Goal: Task Accomplishment & Management: Use online tool/utility

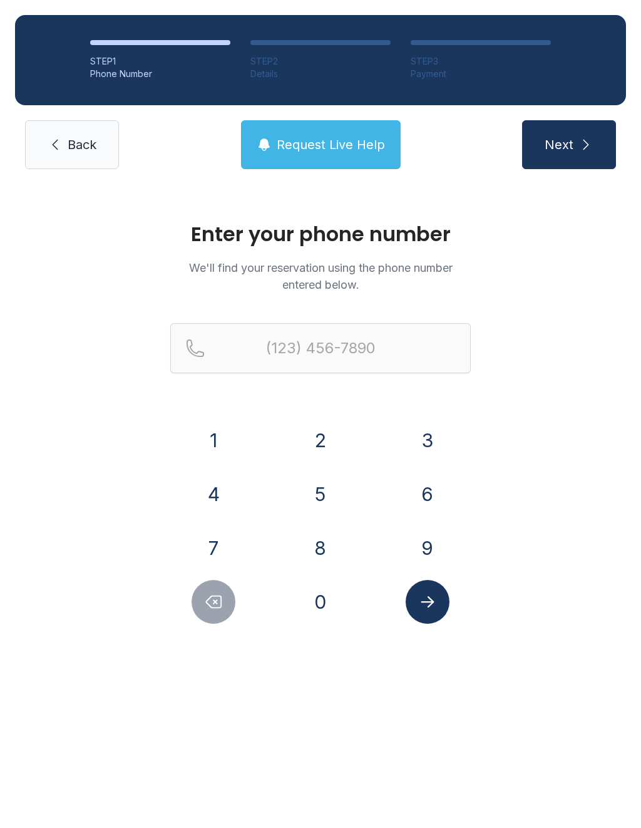
click at [215, 497] on button "4" at bounding box center [214, 494] width 44 height 44
click at [316, 611] on button "0" at bounding box center [321, 602] width 44 height 44
click at [226, 491] on button "4" at bounding box center [214, 494] width 44 height 44
click at [430, 490] on button "6" at bounding box center [428, 494] width 44 height 44
click at [320, 558] on button "8" at bounding box center [321, 548] width 44 height 44
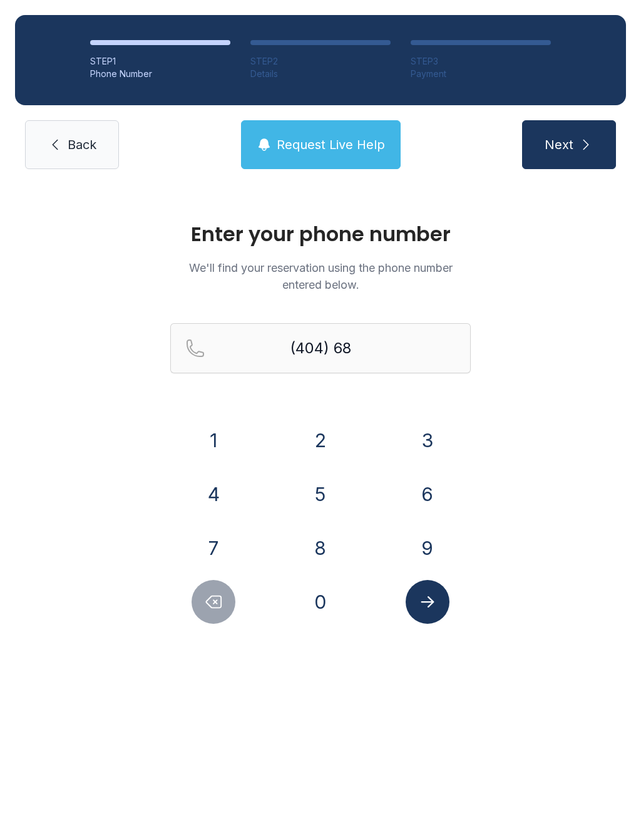
click at [428, 443] on button "3" at bounding box center [428, 440] width 44 height 44
click at [330, 437] on button "2" at bounding box center [321, 440] width 44 height 44
click at [423, 450] on button "3" at bounding box center [428, 440] width 44 height 44
click at [327, 437] on button "2" at bounding box center [321, 440] width 44 height 44
click at [324, 607] on button "0" at bounding box center [321, 602] width 44 height 44
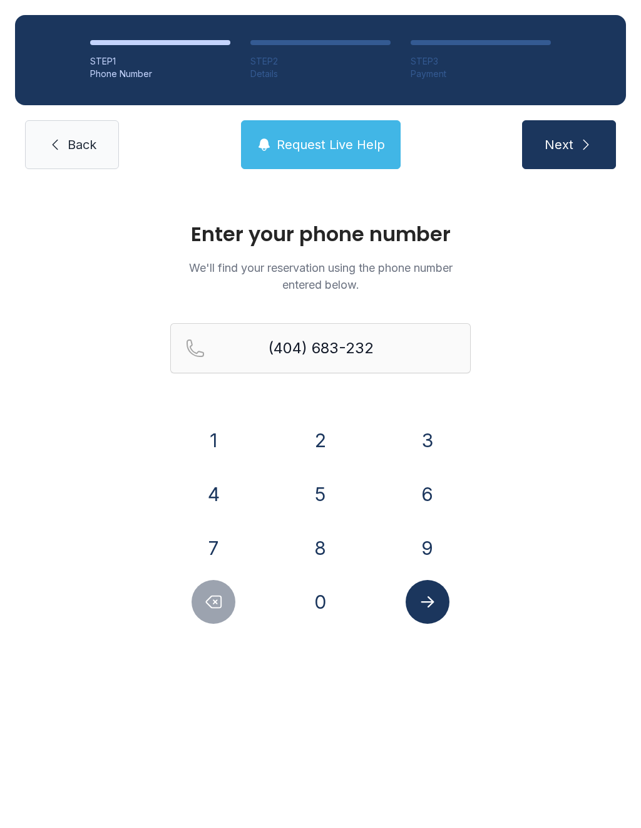
type input "[PHONE_NUMBER]"
click at [435, 601] on icon "Submit lookup form" at bounding box center [427, 601] width 19 height 19
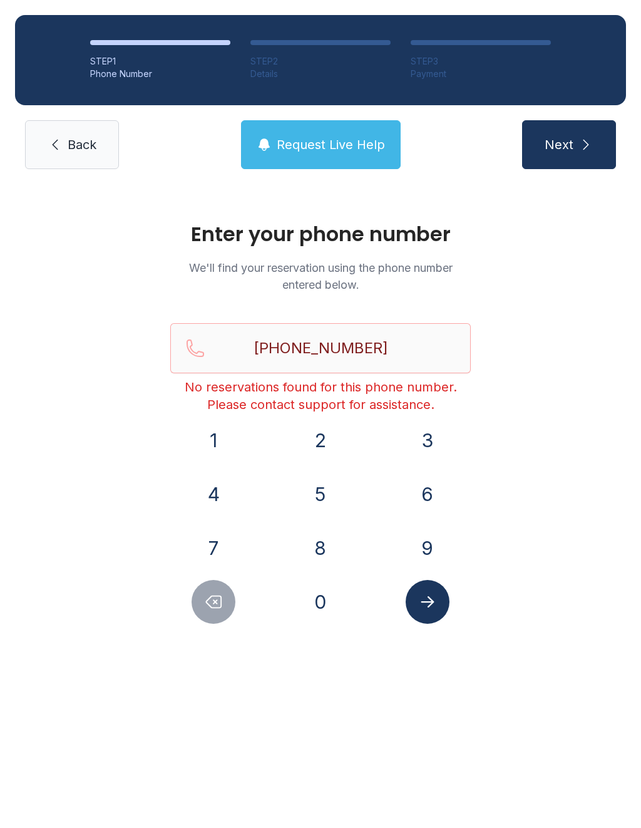
click at [78, 160] on link "Back" at bounding box center [72, 144] width 94 height 49
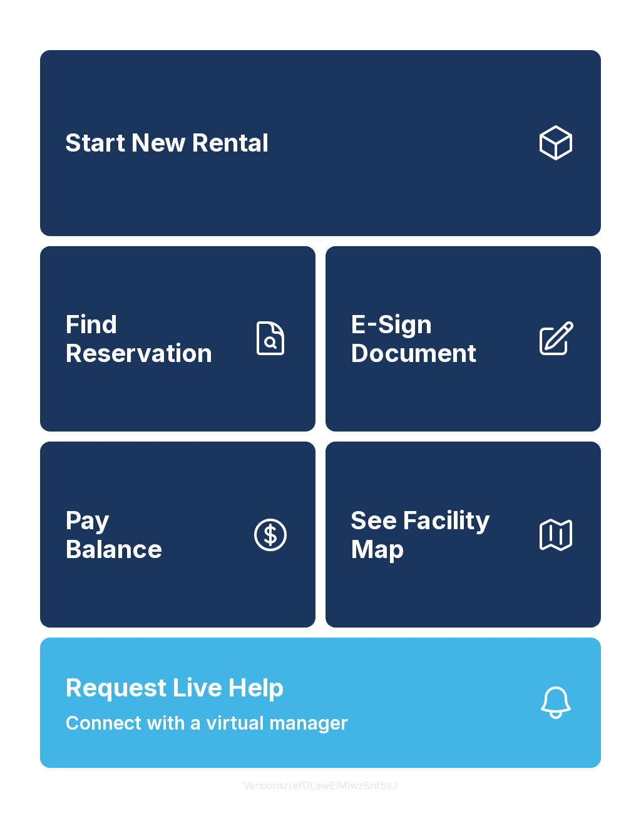
click at [437, 349] on span "E-Sign Document" at bounding box center [438, 338] width 175 height 57
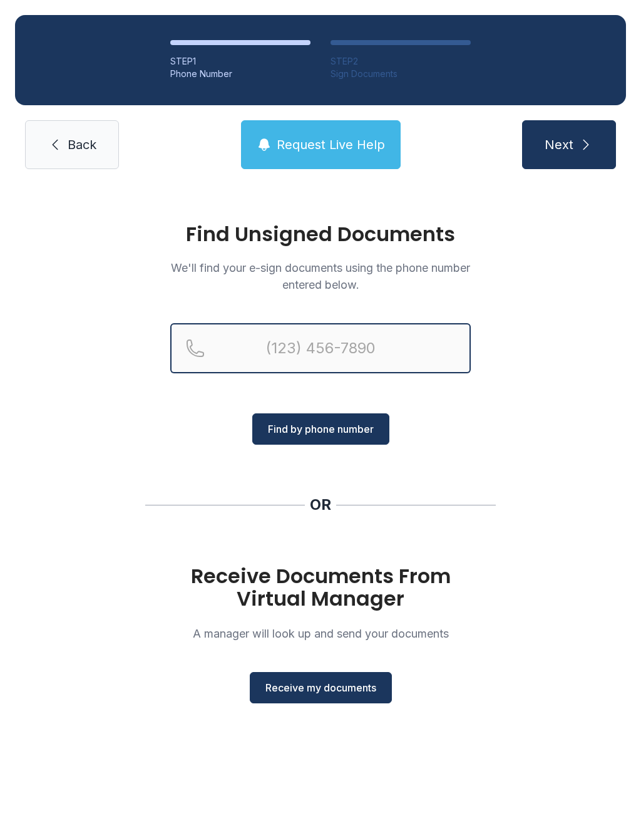
click at [259, 346] on input "Reservation phone number" at bounding box center [320, 348] width 301 height 50
type input "[PHONE_NUMBER]"
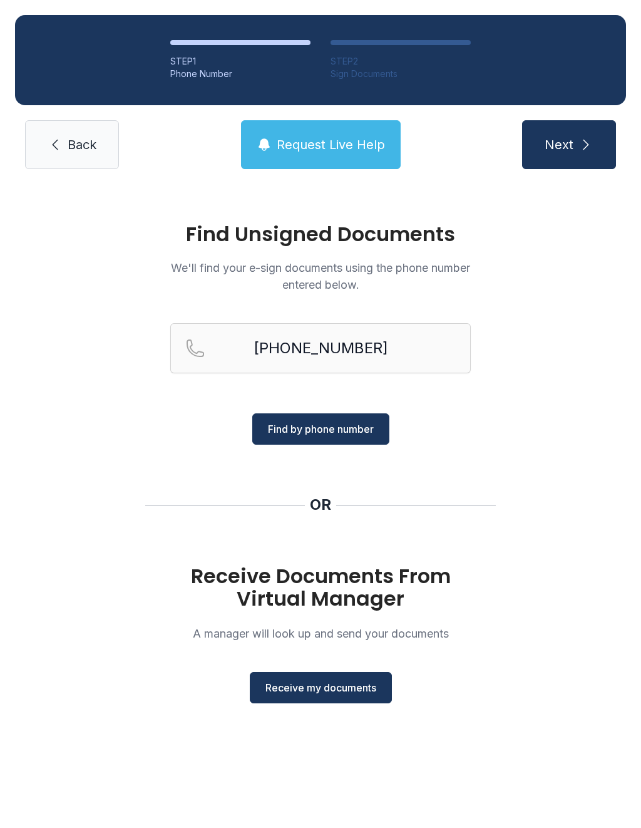
click at [303, 418] on button "Find by phone number" at bounding box center [320, 428] width 137 height 31
click at [286, 428] on span "Find by phone number" at bounding box center [321, 428] width 106 height 15
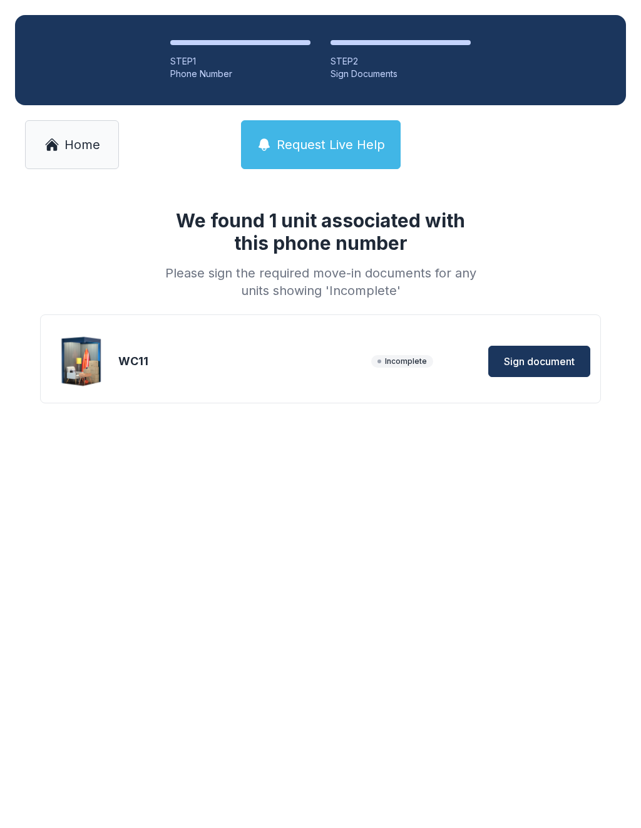
click at [566, 370] on button "Sign document" at bounding box center [540, 361] width 102 height 31
